Goal: Find specific page/section: Find specific page/section

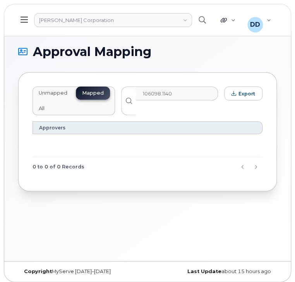
click at [89, 234] on div "Approval Mapping Unmapped Mapped All 106098.1140 Export Approvers 0 to 0 of 0 R…" at bounding box center [147, 146] width 286 height 231
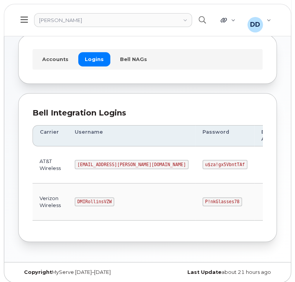
scroll to position [39, 0]
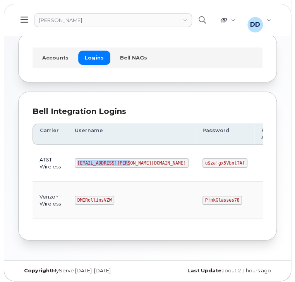
drag, startPoint x: 126, startPoint y: 163, endPoint x: 77, endPoint y: 165, distance: 48.8
click at [77, 165] on code "MS-Rollins@dminc.com" at bounding box center [132, 163] width 114 height 9
copy code "MS-Rollins@dminc.com"
drag, startPoint x: 181, startPoint y: 162, endPoint x: 139, endPoint y: 161, distance: 42.6
click at [195, 161] on td "u$za!gx5VbntTAf" at bounding box center [224, 163] width 59 height 37
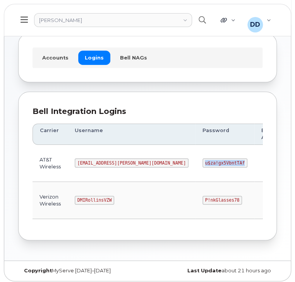
copy code "u$za!gx5VbntTAf"
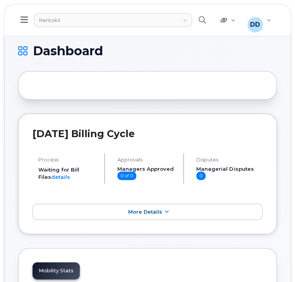
click at [24, 19] on icon at bounding box center [24, 19] width 7 height 9
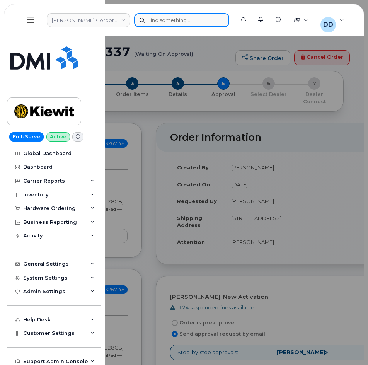
click at [163, 22] on div at bounding box center [181, 20] width 95 height 14
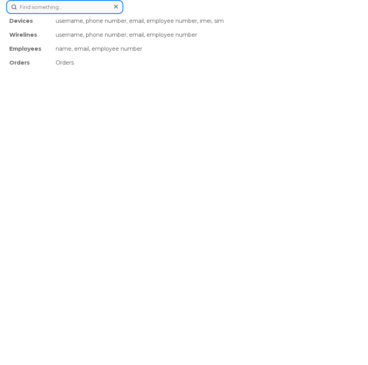
paste input "(725) 287-0667"
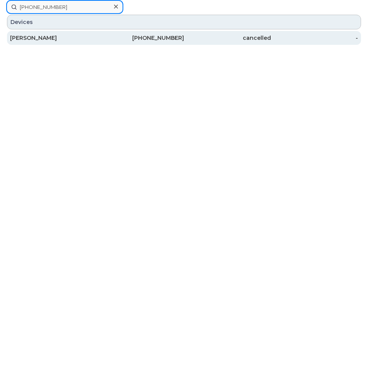
type input "(725) 287-0667"
click at [75, 35] on div "[PERSON_NAME]" at bounding box center [53, 38] width 87 height 8
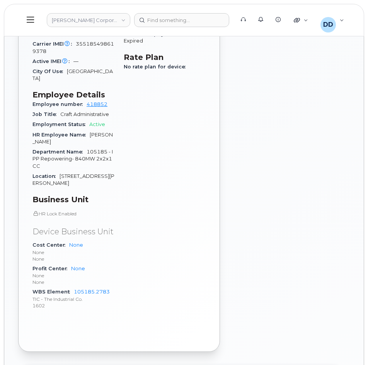
scroll to position [519, 0]
